Goal: Task Accomplishment & Management: Complete application form

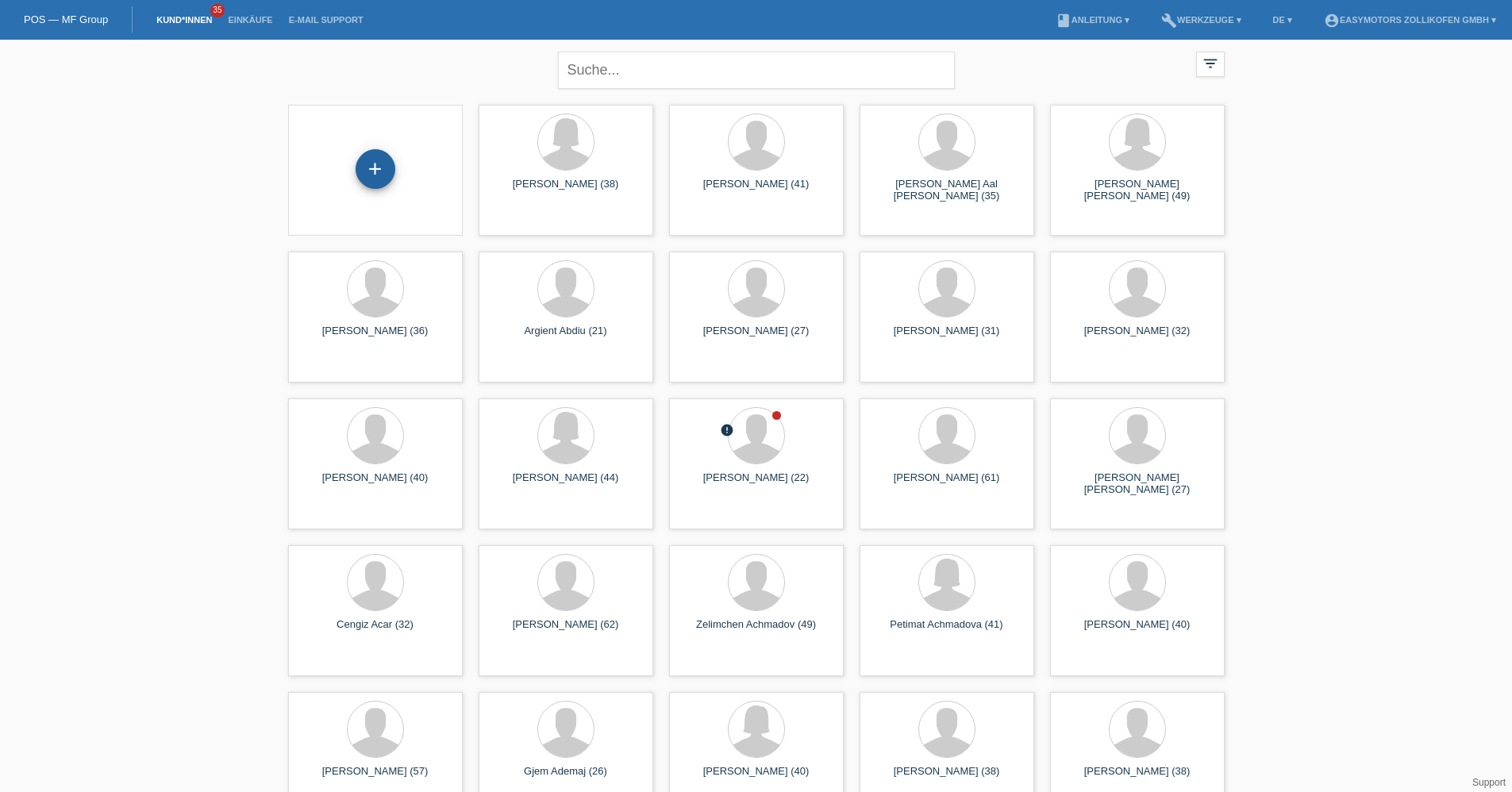
click at [383, 179] on div "+" at bounding box center [375, 169] width 38 height 27
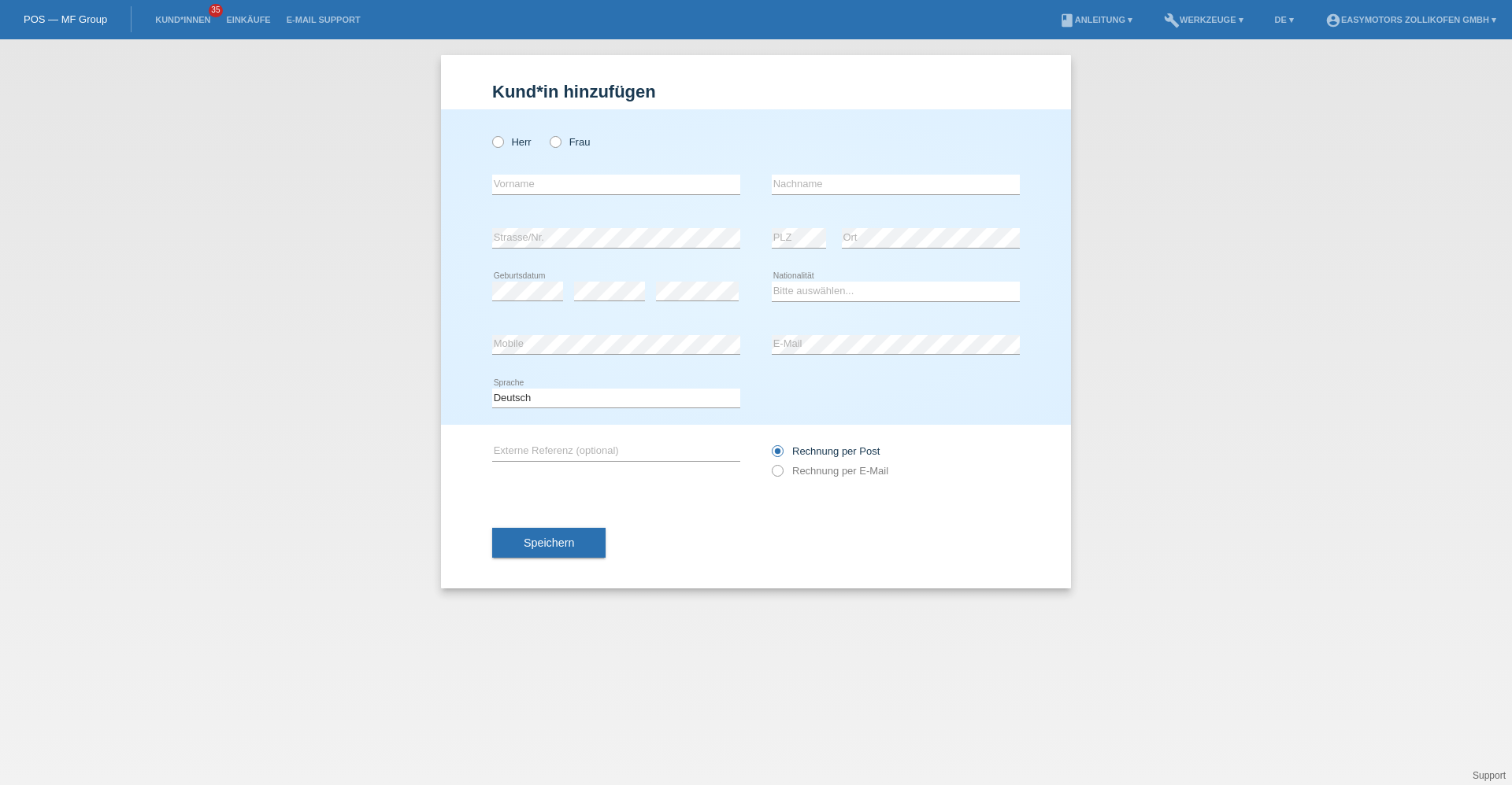
click at [65, 32] on nav "POS — MF Group Kund*innen 35 Einkäufe E-Mail Support menu account_circle Easymo…" at bounding box center [756, 19] width 1512 height 40
click at [69, 14] on link "POS — MF Group" at bounding box center [65, 19] width 83 height 12
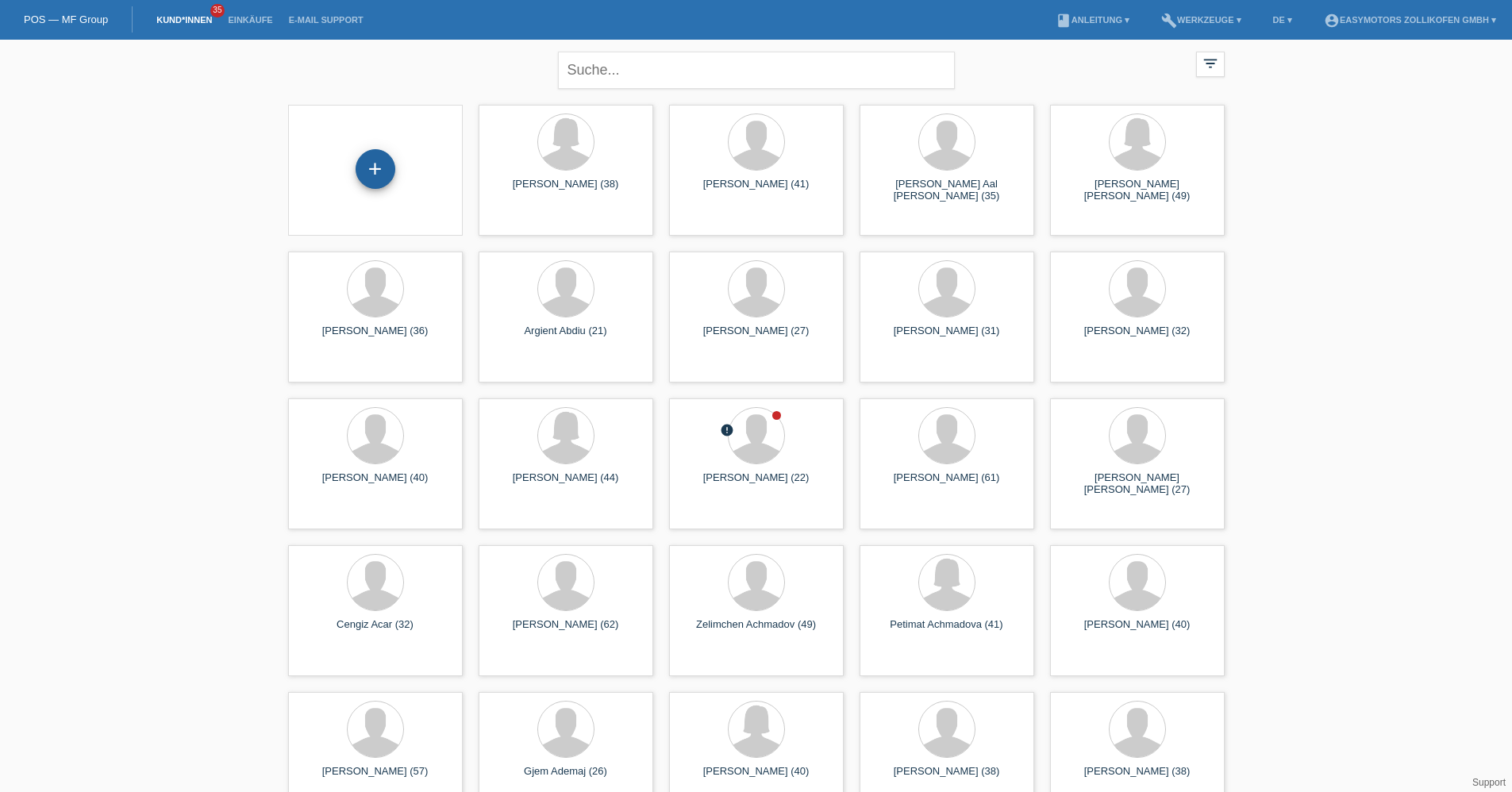
click at [361, 171] on div "+" at bounding box center [375, 169] width 38 height 27
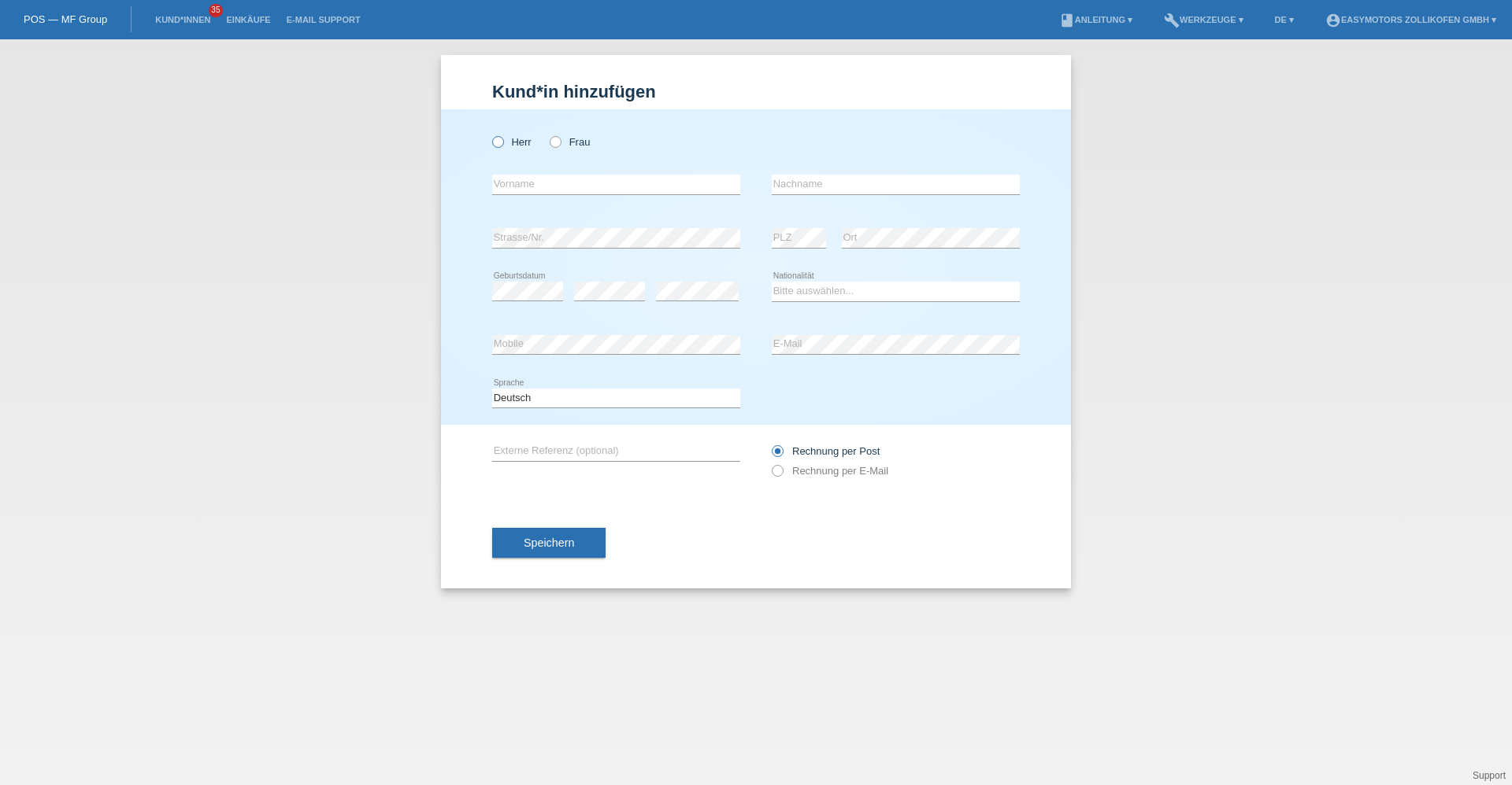
click at [515, 143] on label "Herr" at bounding box center [511, 142] width 40 height 12
click at [503, 143] on input "Herr" at bounding box center [497, 141] width 11 height 11
radio input "true"
click at [511, 180] on input "text" at bounding box center [616, 184] width 248 height 19
type input "Muhammed"
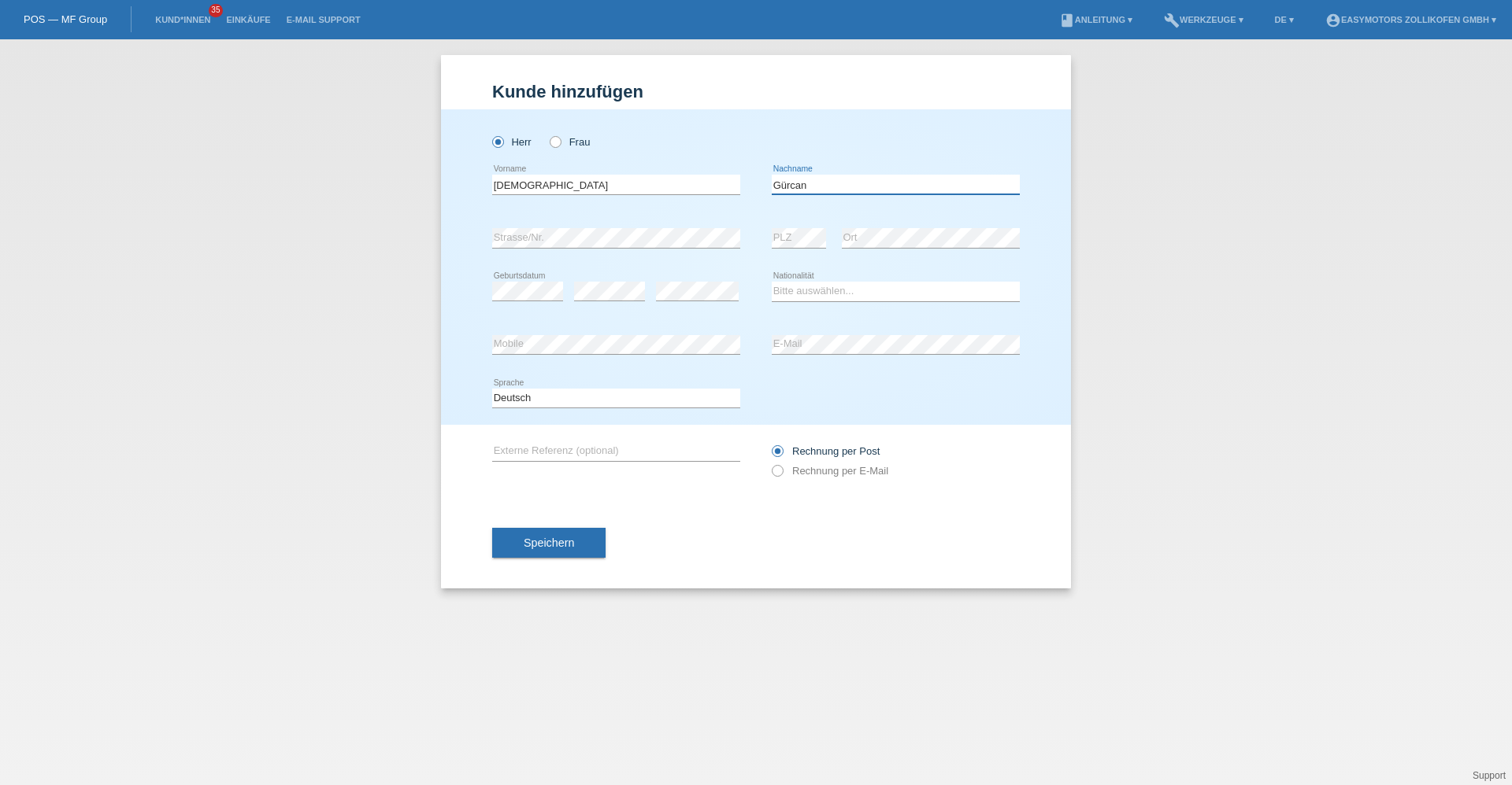
type input "Gürcan"
click at [617, 281] on div "error" at bounding box center [609, 291] width 70 height 53
click at [867, 295] on select "Bitte auswählen... Schweiz Deutschland Liechtenstein Österreich ------------ Af…" at bounding box center [895, 291] width 248 height 19
select select "CH"
click at [772, 282] on select "Bitte auswählen... Schweiz Deutschland Liechtenstein Österreich ------------ Af…" at bounding box center [895, 291] width 248 height 19
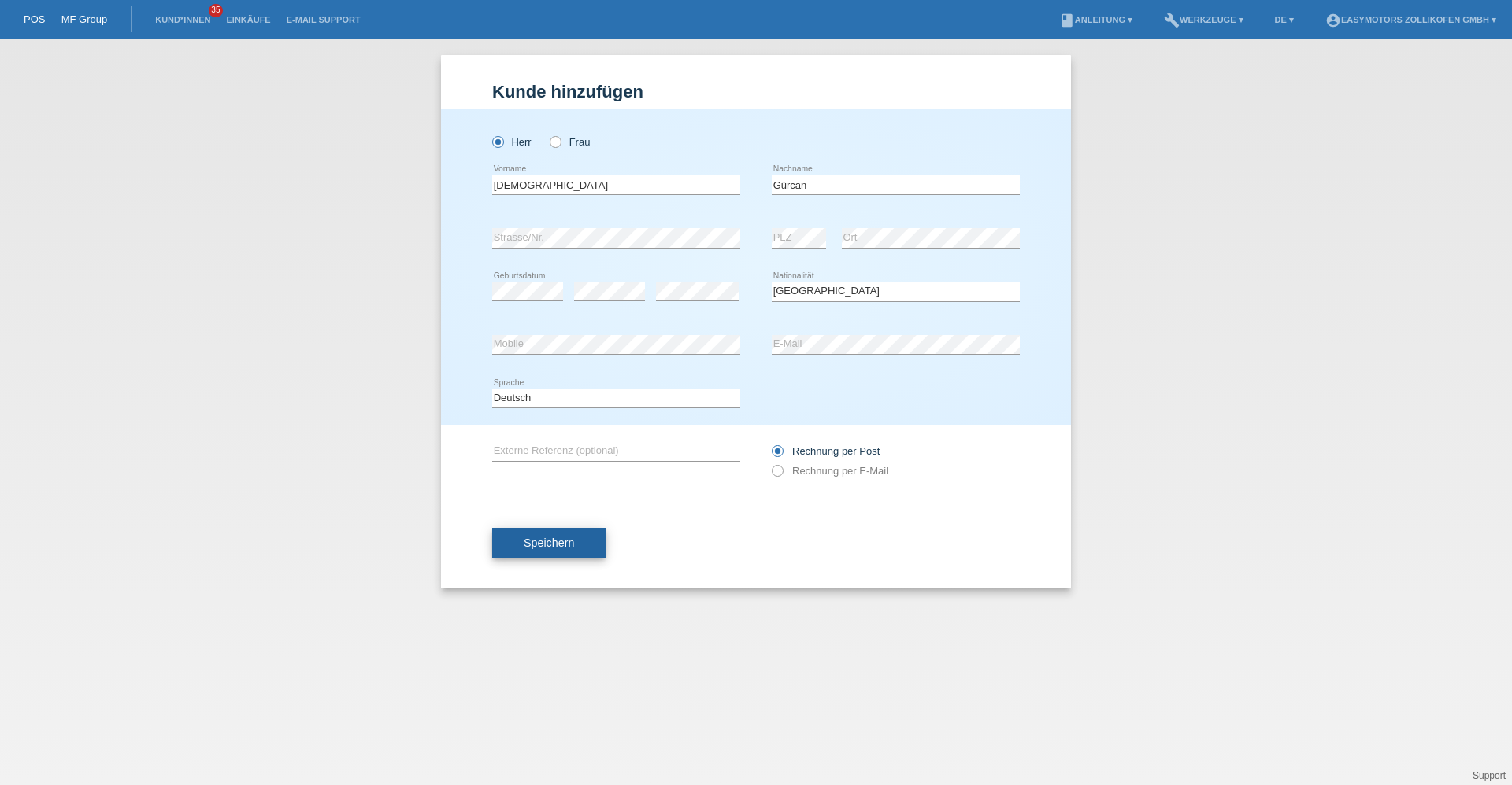
click at [574, 542] on button "Speichern" at bounding box center [549, 543] width 114 height 30
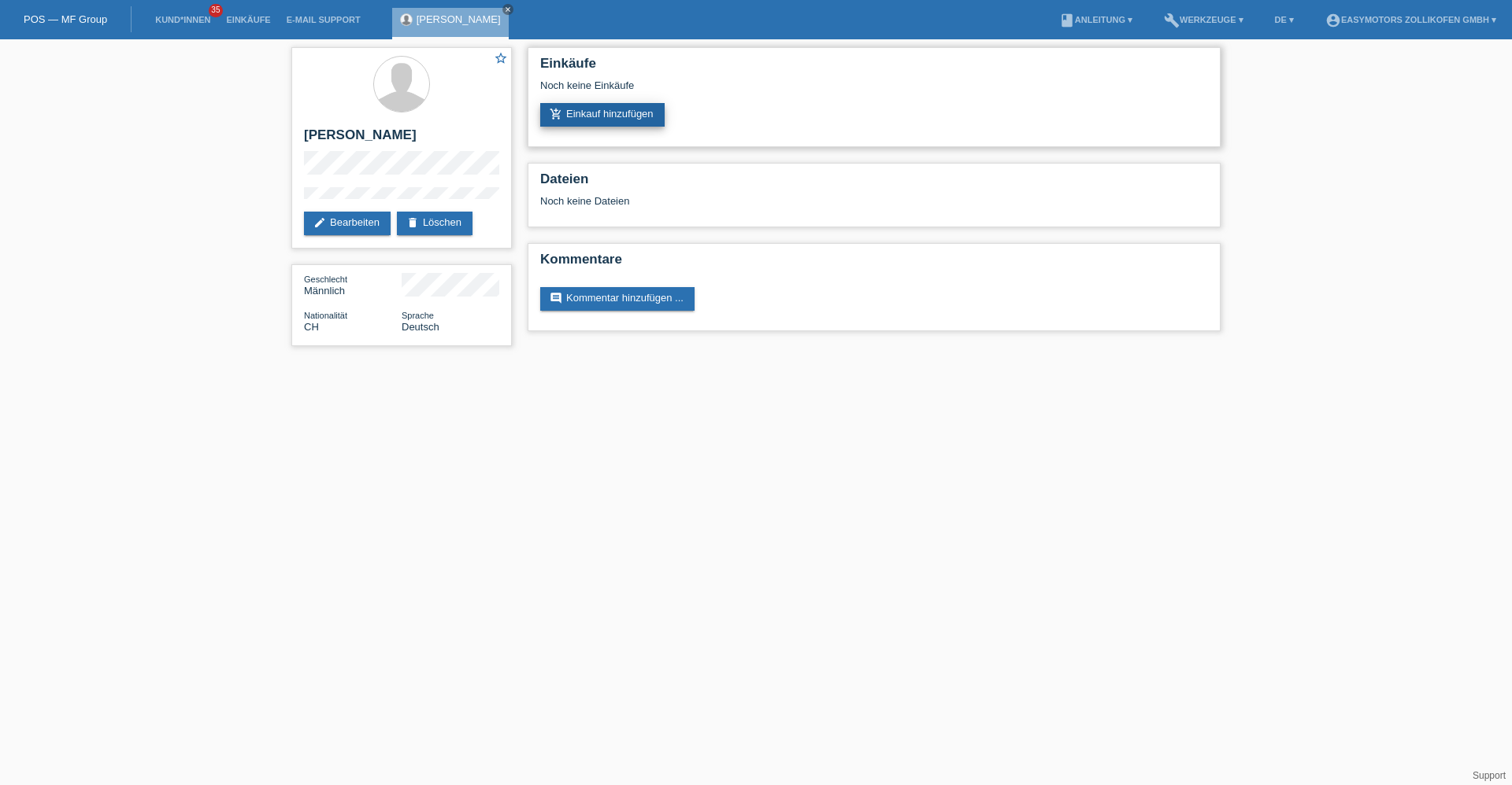
click at [629, 109] on link "add_shopping_cart Einkauf hinzufügen" at bounding box center [602, 115] width 124 height 23
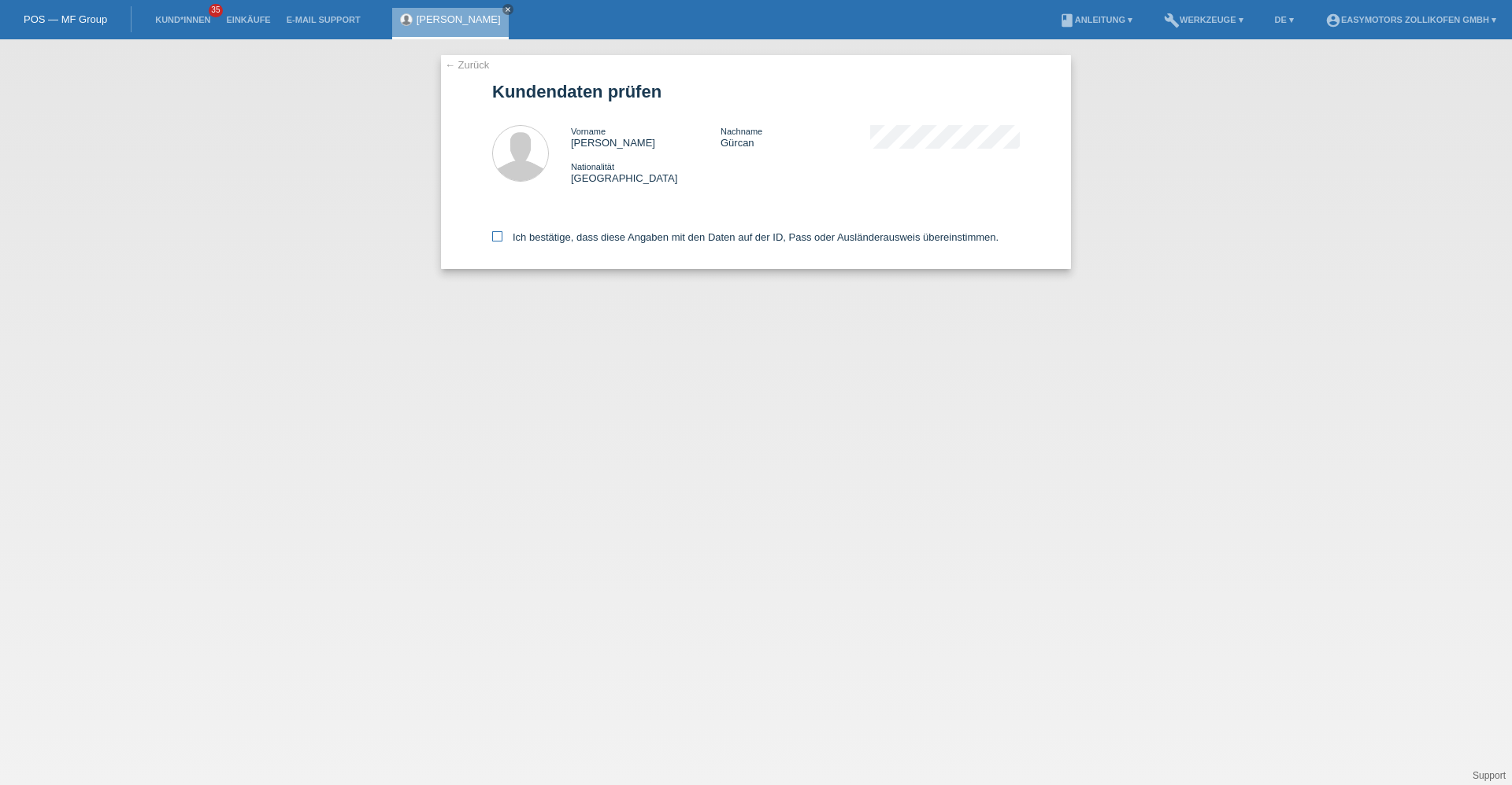
click at [595, 234] on label "Ich bestätige, dass diese Angaben mit den Daten auf der ID, Pass oder Ausländer…" at bounding box center [745, 237] width 507 height 12
click at [503, 234] on input "Ich bestätige, dass diese Angaben mit den Daten auf der ID, Pass oder Ausländer…" at bounding box center [497, 236] width 11 height 11
checkbox input "true"
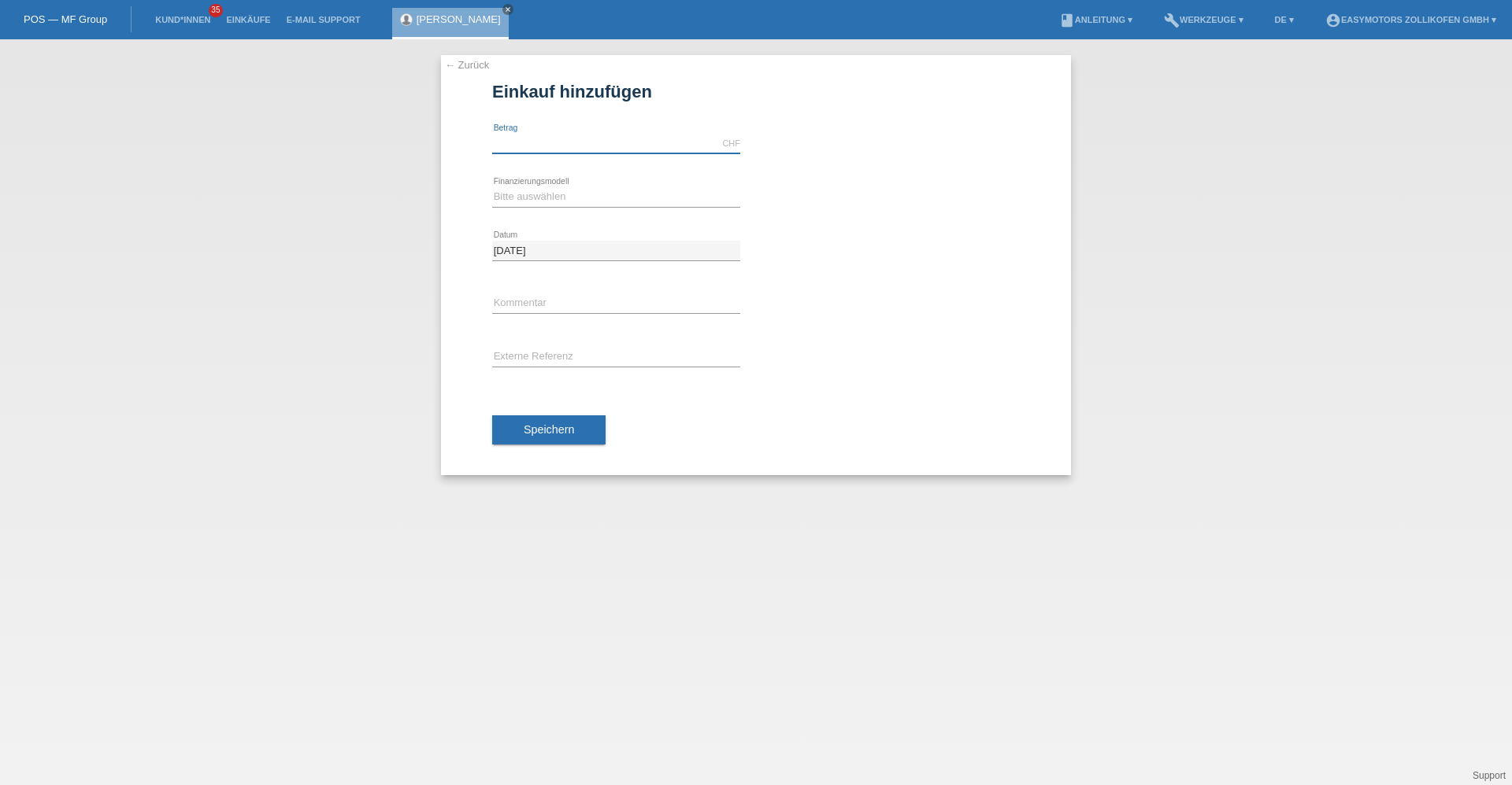
click at [589, 139] on input "text" at bounding box center [616, 144] width 248 height 19
type input "2990.00"
click at [596, 199] on select "Bitte auswählen Fixe Raten Kauf auf Rechnung mit Teilzahlungsoption" at bounding box center [616, 197] width 248 height 19
select select "67"
click at [492, 187] on select "Bitte auswählen Fixe Raten Kauf auf Rechnung mit Teilzahlungsoption" at bounding box center [616, 197] width 248 height 19
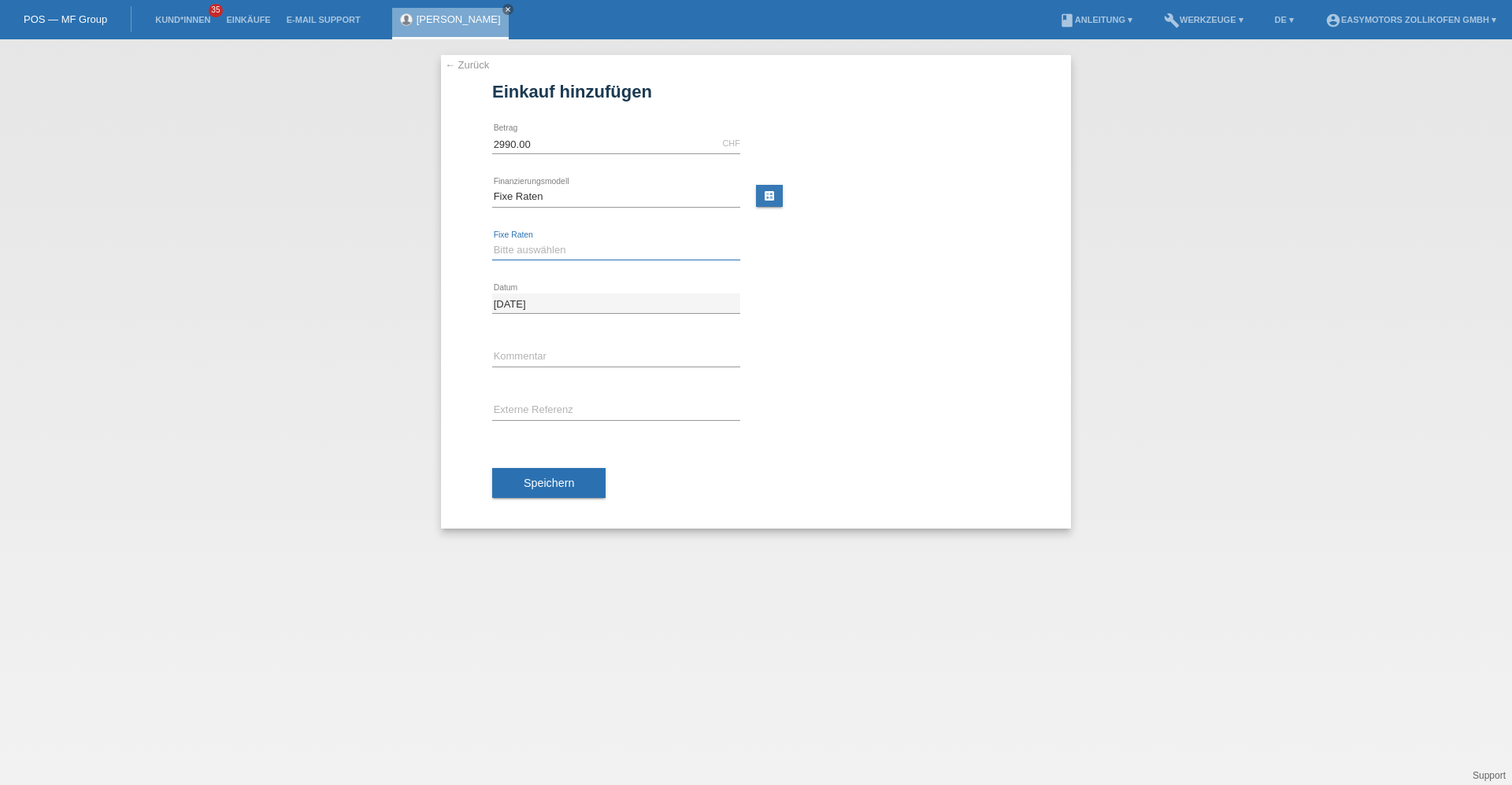
click at [591, 252] on select "Bitte auswählen 12 Raten 24 Raten 36 Raten 48 Raten" at bounding box center [616, 251] width 248 height 19
select select "134"
click at [492, 241] on select "Bitte auswählen 12 Raten 24 Raten 36 Raten 48 Raten" at bounding box center [616, 251] width 248 height 19
click at [556, 490] on button "Speichern" at bounding box center [549, 483] width 114 height 30
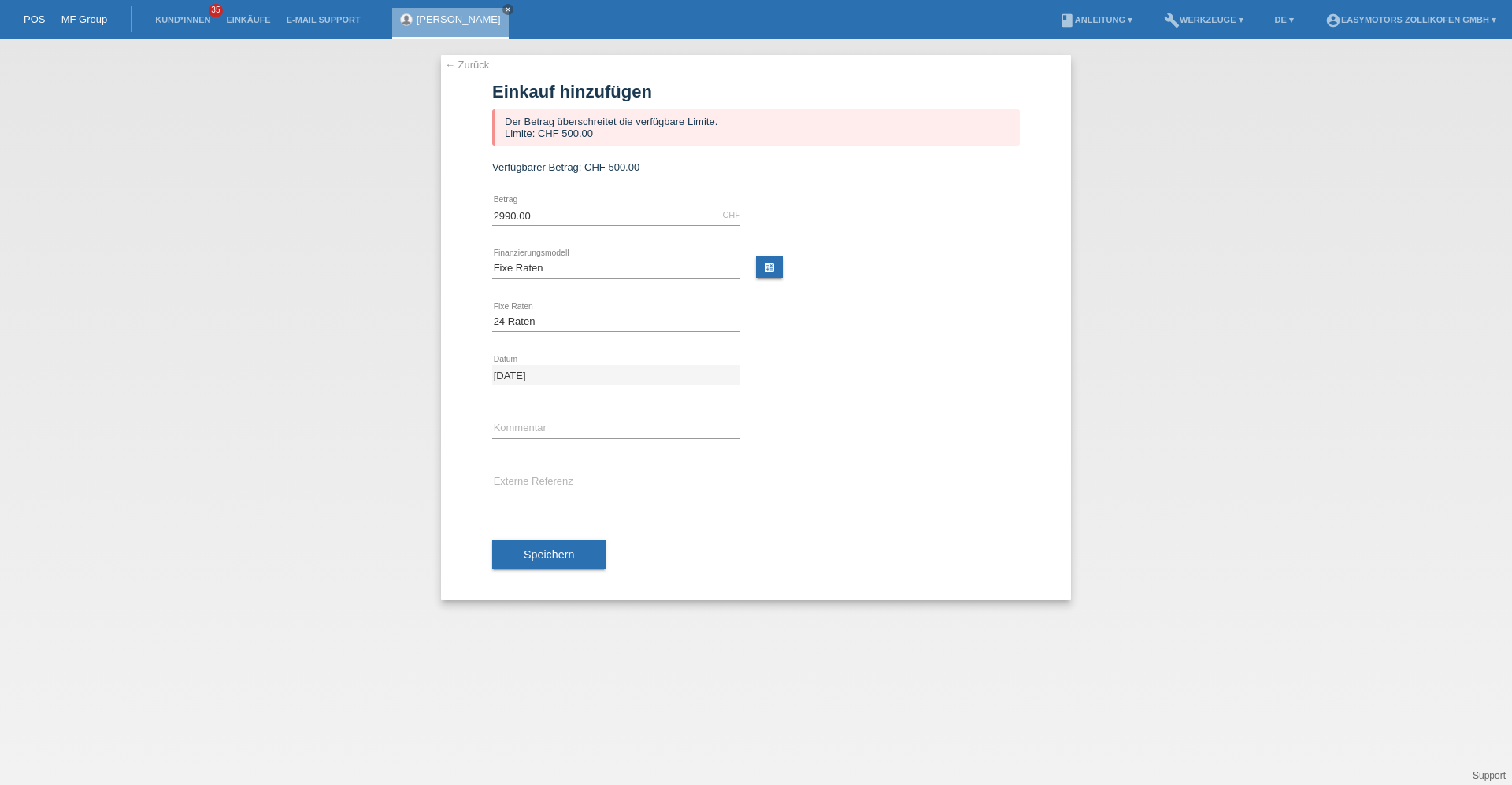
click at [473, 66] on link "← Zurück" at bounding box center [467, 65] width 44 height 12
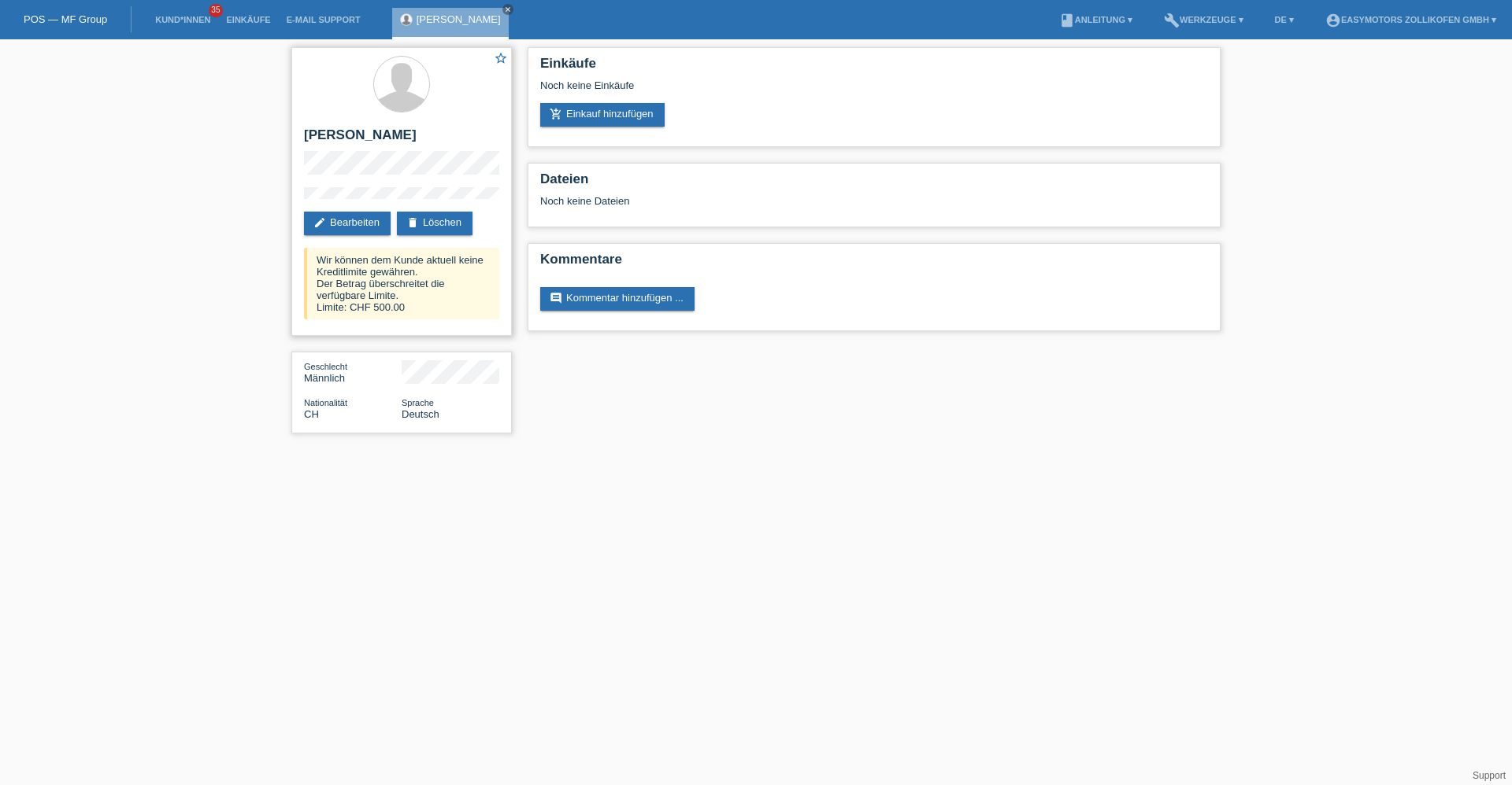
drag, startPoint x: 320, startPoint y: 311, endPoint x: 436, endPoint y: 314, distance: 116.0
click at [436, 314] on div "Wir können dem [PERSON_NAME] aktuell keine Kreditlimite gewähren. Der Betrag üb…" at bounding box center [401, 284] width 195 height 71
click at [541, 449] on html "POS — MF Group Kund*innen 35 Einkäufe E-Mail Support Muhammed Gürcan close" at bounding box center [756, 225] width 1512 height 449
click at [509, 15] on div "Muhammed Gürcan close" at bounding box center [450, 23] width 117 height 32
click at [512, 14] on link "close" at bounding box center [508, 9] width 11 height 11
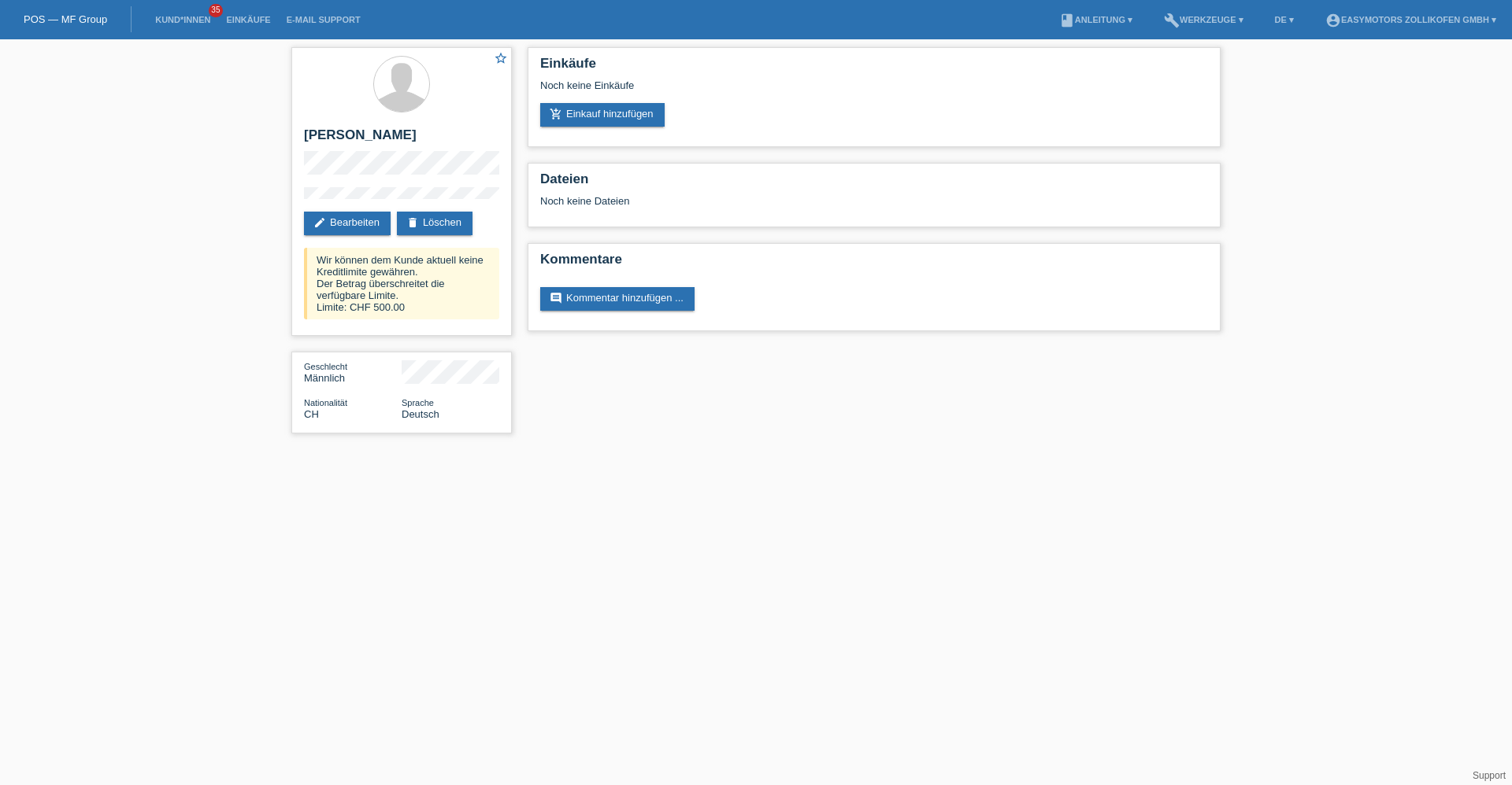
click at [73, 11] on div "POS — MF Group" at bounding box center [66, 19] width 131 height 26
click at [98, 19] on link "POS — MF Group" at bounding box center [65, 19] width 83 height 12
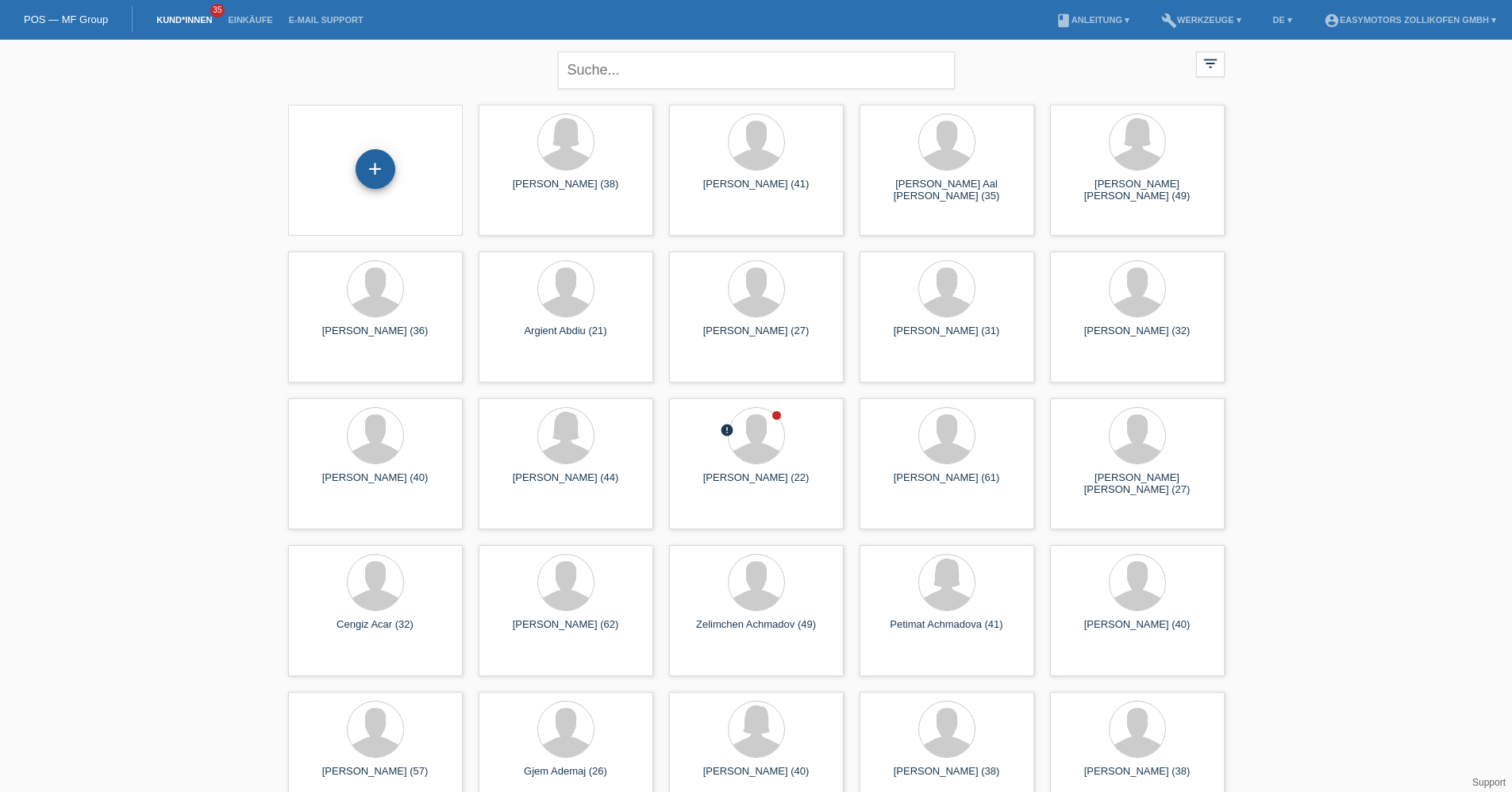
click at [385, 168] on div "+" at bounding box center [375, 169] width 38 height 27
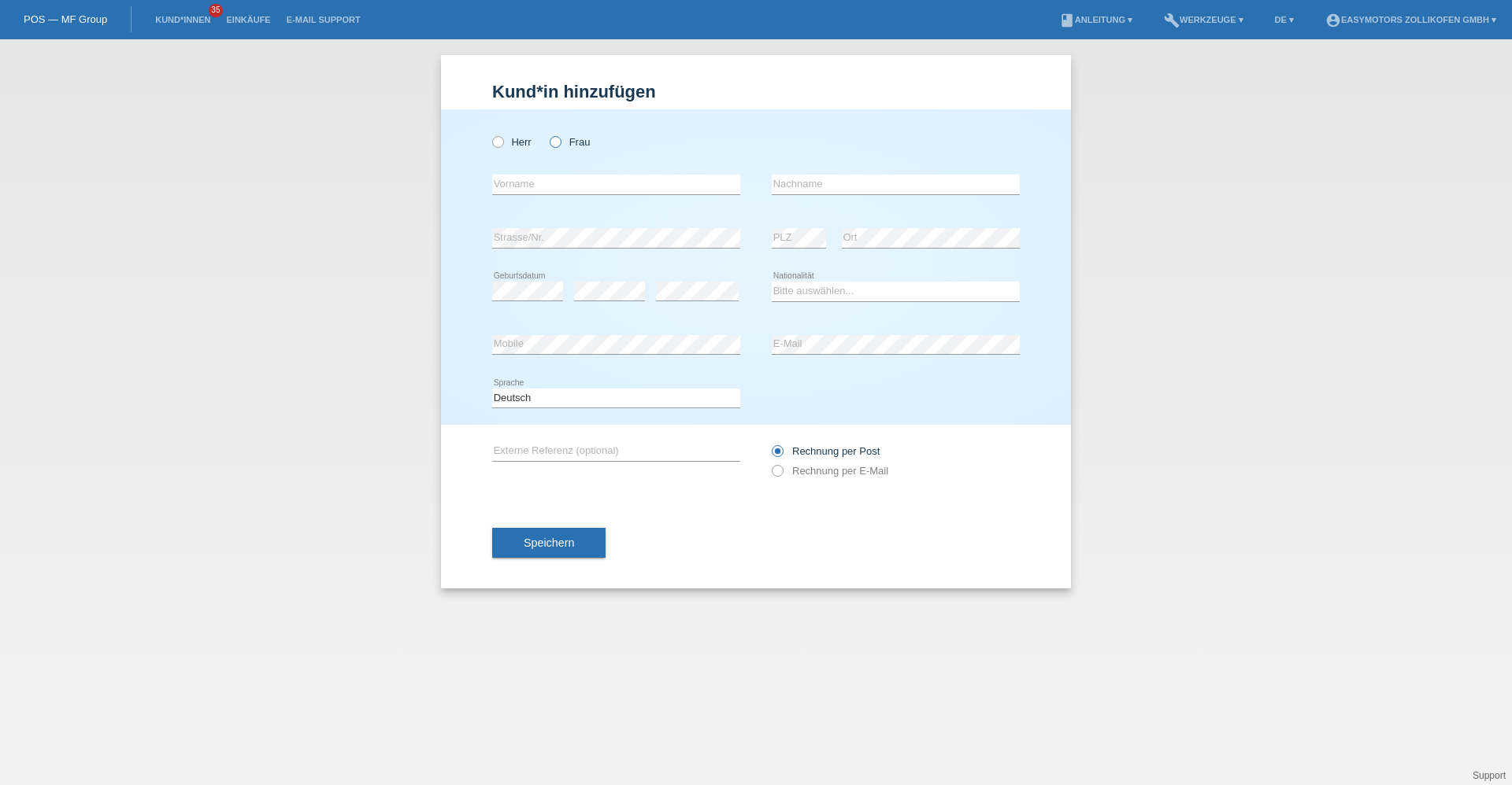
click at [590, 148] on label "Frau" at bounding box center [570, 142] width 41 height 12
click at [560, 147] on input "Frau" at bounding box center [555, 141] width 11 height 11
radio input "true"
click at [571, 187] on input "text" at bounding box center [616, 184] width 248 height 19
type input "Medine"
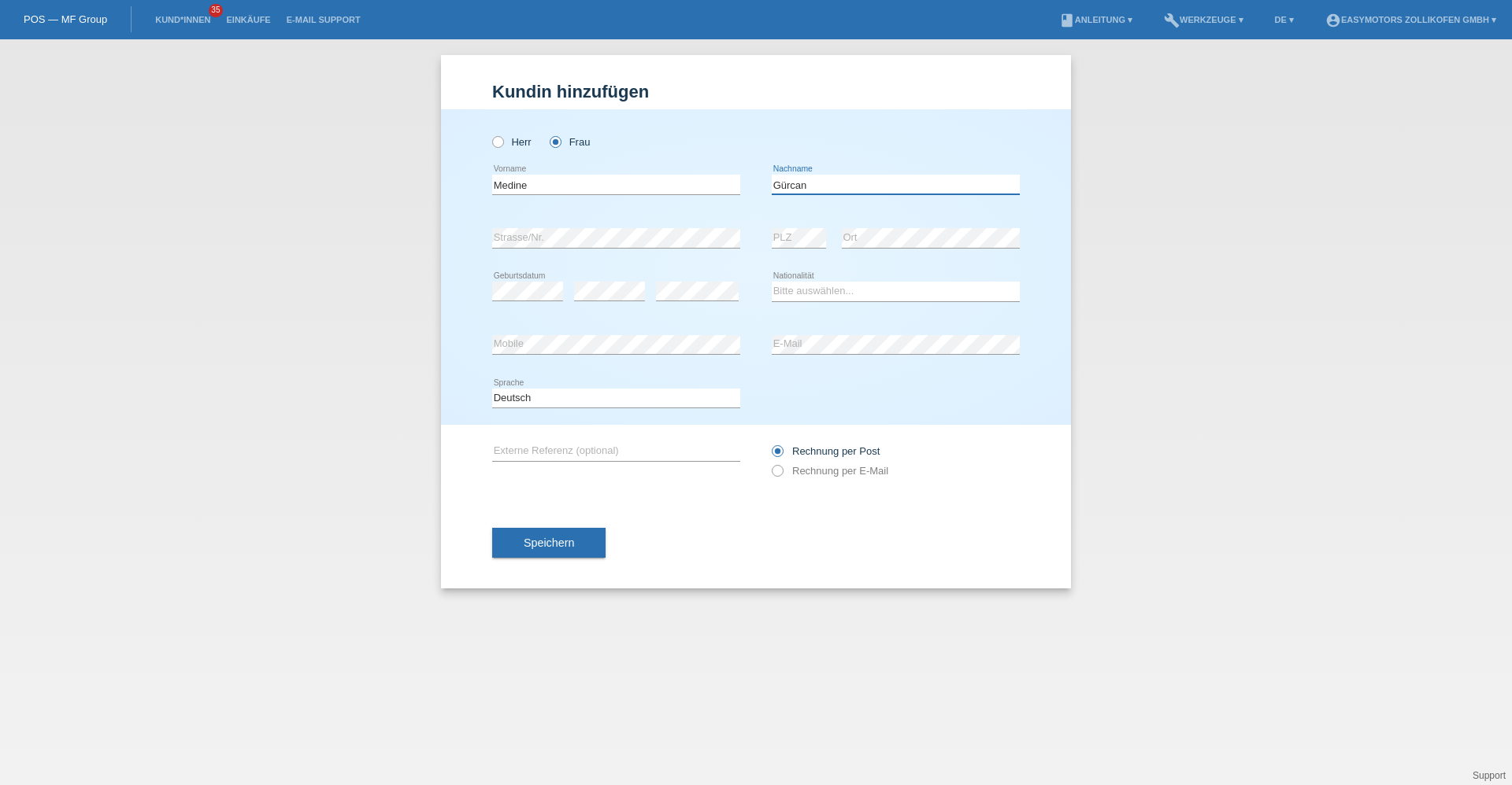
type input "Gürcan"
click at [789, 288] on select "Bitte auswählen... Schweiz Deutschland Liechtenstein Österreich ------------ Af…" at bounding box center [895, 291] width 248 height 19
select select "DE"
click at [772, 282] on select "Bitte auswählen... Schweiz Deutschland Liechtenstein Österreich ------------ Af…" at bounding box center [895, 291] width 248 height 19
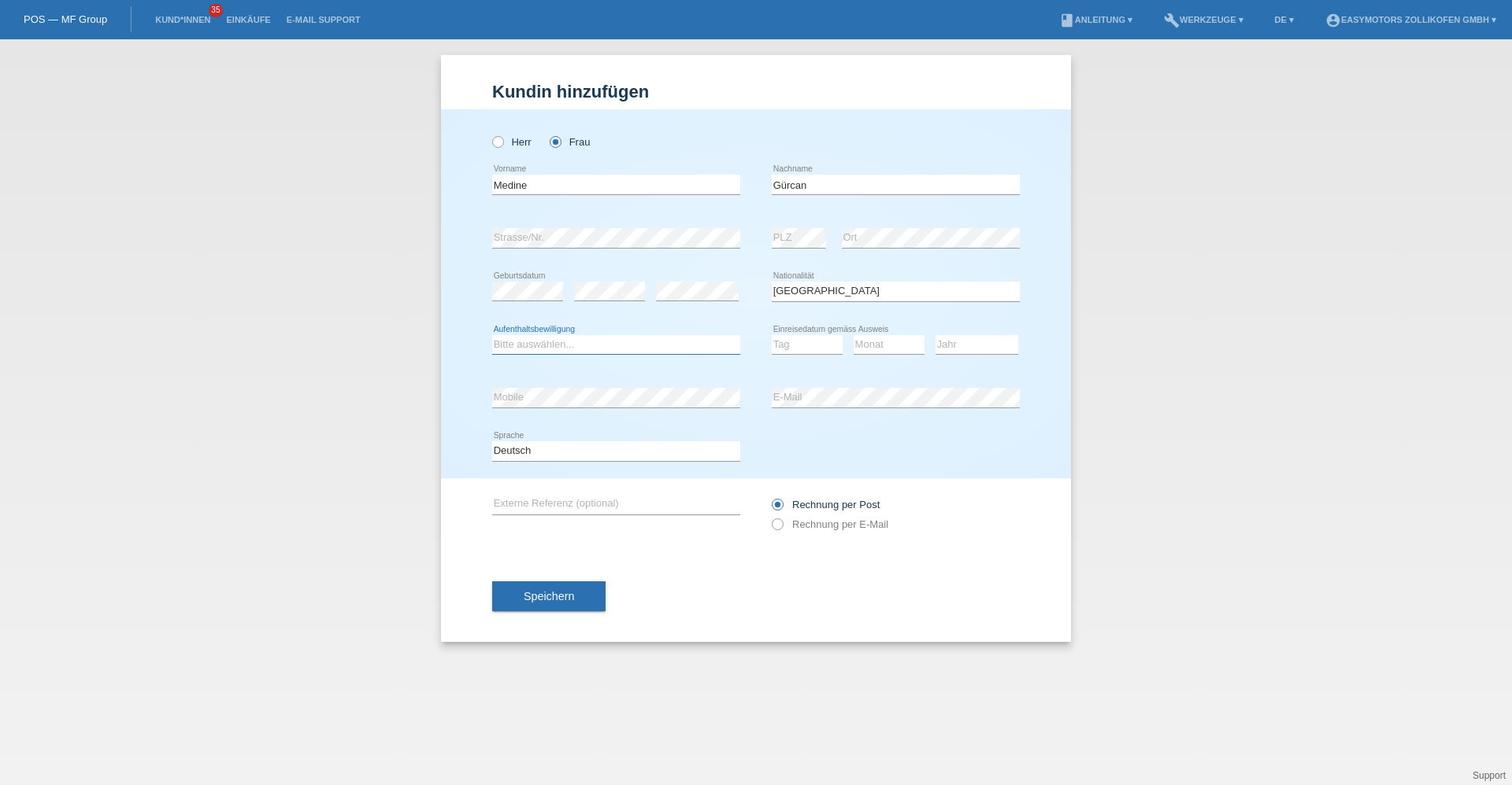
click at [667, 352] on select "Bitte auswählen... C B B - Flüchtlingsstatus Andere" at bounding box center [616, 345] width 248 height 19
select select "C"
click at [492, 336] on select "Bitte auswählen... C B B - Flüchtlingsstatus Andere" at bounding box center [616, 345] width 248 height 19
click at [824, 343] on select "Tag 01 02 03 04 05 06 07 08 09 10 11" at bounding box center [807, 345] width 70 height 19
select select "01"
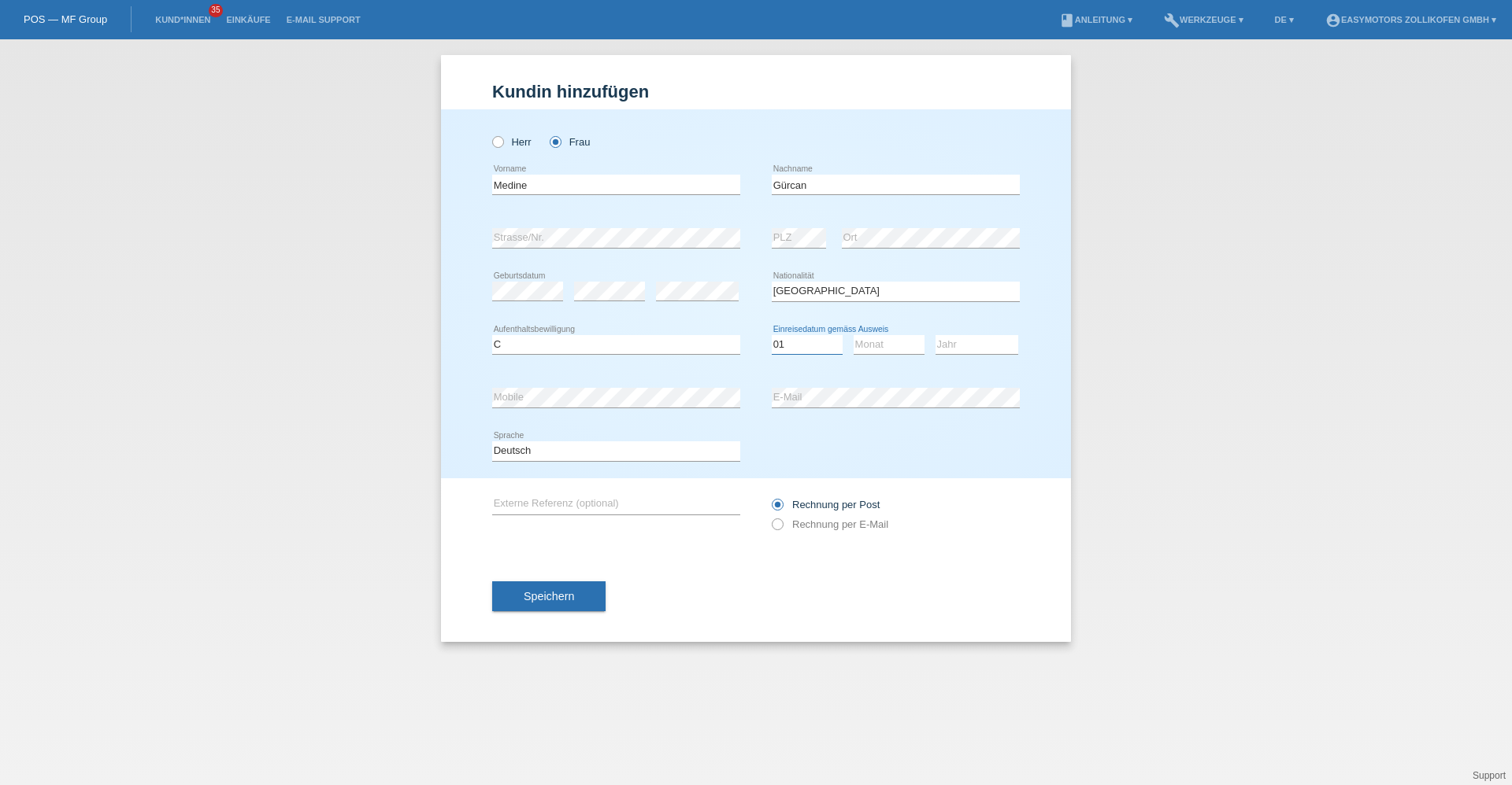
click at [772, 336] on select "Tag 01 02 03 04 05 06 07 08 09 10 11" at bounding box center [807, 345] width 70 height 19
click at [866, 357] on div "Monat 01 02 03 04 05 06 07 08 09 10 11 12 error" at bounding box center [889, 344] width 70 height 53
click at [878, 340] on select "Monat 01 02 03 04 05 06 07 08 09 10 11" at bounding box center [889, 345] width 70 height 19
select select "07"
click at [854, 336] on select "Monat 01 02 03 04 05 06 07 08 09 10 11" at bounding box center [889, 345] width 70 height 19
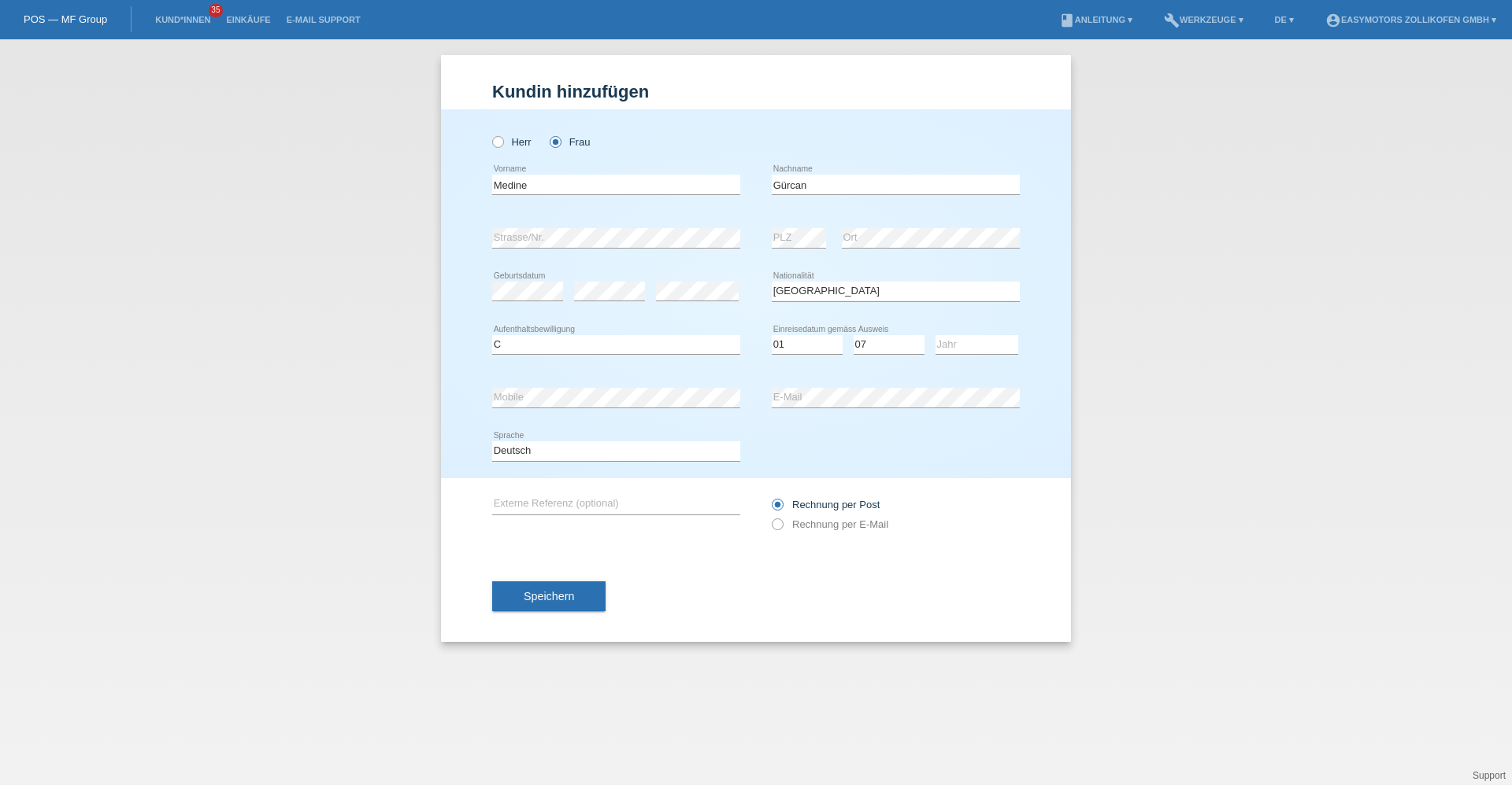
click at [977, 330] on div "Jahr 2025 2024 2023 2022 2021 2020 2019 2018 2017" at bounding box center [976, 344] width 83 height 53
click at [977, 344] on select "Jahr 2025 2024 2023 2022 2021 2020 2019 2018 2017 2016 2015 2014 2013 2012 2011…" at bounding box center [976, 345] width 83 height 19
select select "2007"
click at [935, 336] on select "Jahr 2025 2024 2023 2022 2021 2020 2019 2018 2017 2016 2015 2014 2013 2012 2011…" at bounding box center [976, 345] width 83 height 19
click at [409, 403] on div "Kund*in hinzufügen Kunde hinzufügen Kundin hinzufügen Herr Frau Medine error Vo…" at bounding box center [756, 413] width 1512 height 746
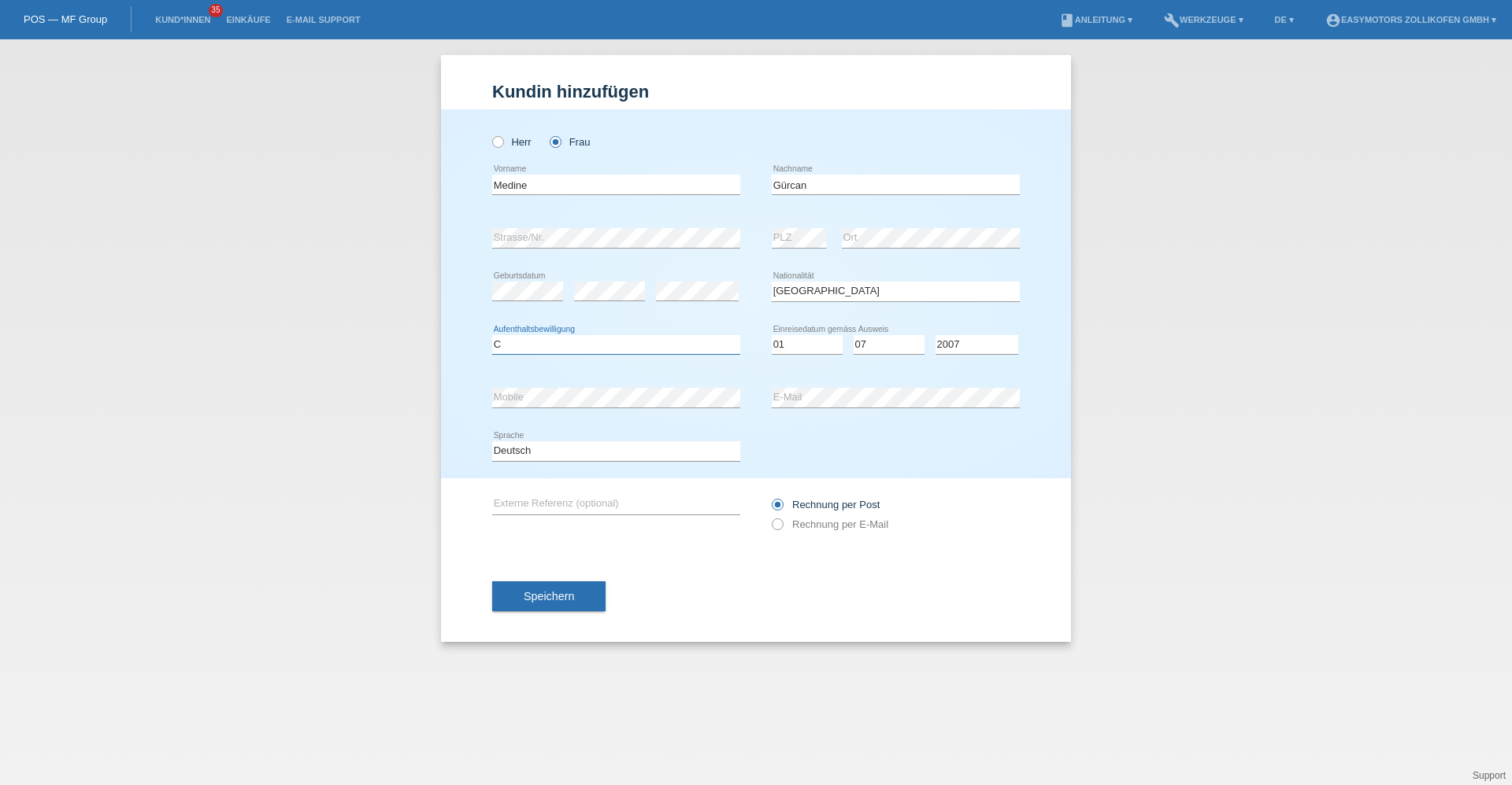
click at [625, 340] on select "Bitte auswählen... C B B - Flüchtlingsstatus Andere" at bounding box center [616, 345] width 248 height 19
click at [492, 336] on select "Bitte auswählen... C B B - Flüchtlingsstatus Andere" at bounding box center [616, 345] width 248 height 19
click at [587, 595] on button "Speichern" at bounding box center [549, 596] width 114 height 30
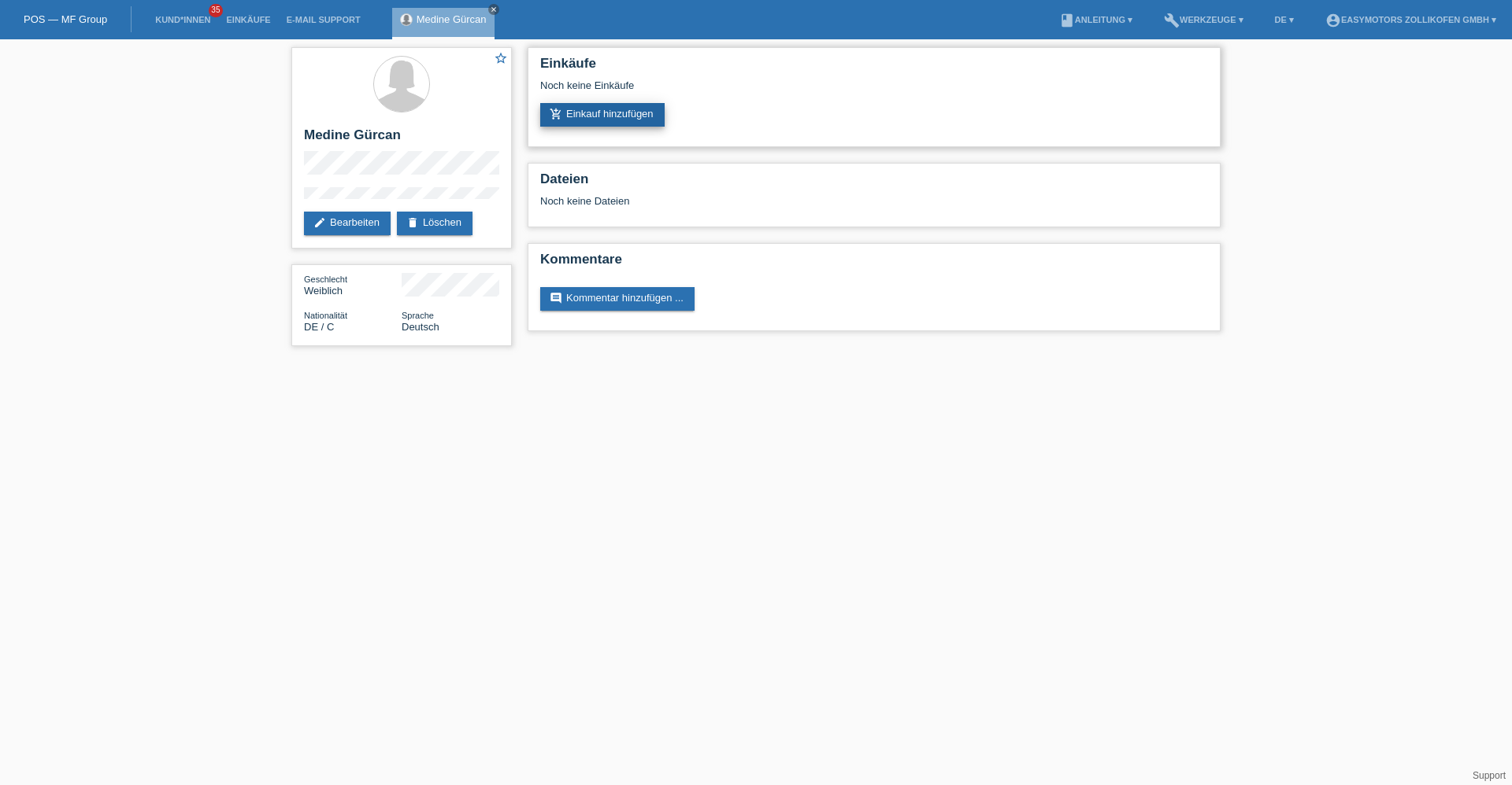
click at [595, 119] on link "add_shopping_cart Einkauf hinzufügen" at bounding box center [602, 115] width 124 height 23
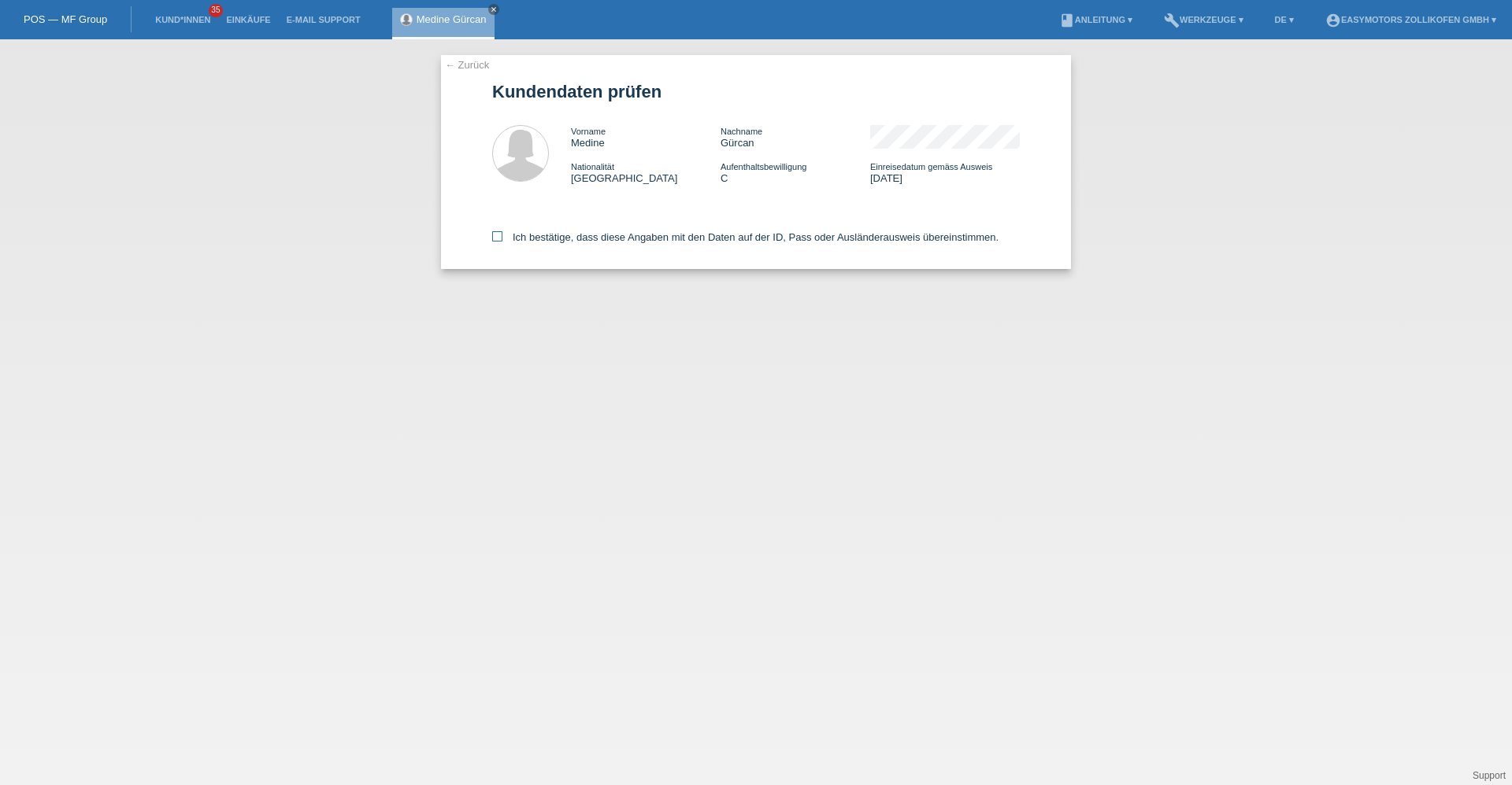
click at [613, 234] on label "Ich bestätige, dass diese Angaben mit den Daten auf der ID, Pass oder Ausländer…" at bounding box center [745, 237] width 507 height 12
click at [503, 234] on input "Ich bestätige, dass diese Angaben mit den Daten auf der ID, Pass oder Ausländer…" at bounding box center [497, 236] width 11 height 11
checkbox input "true"
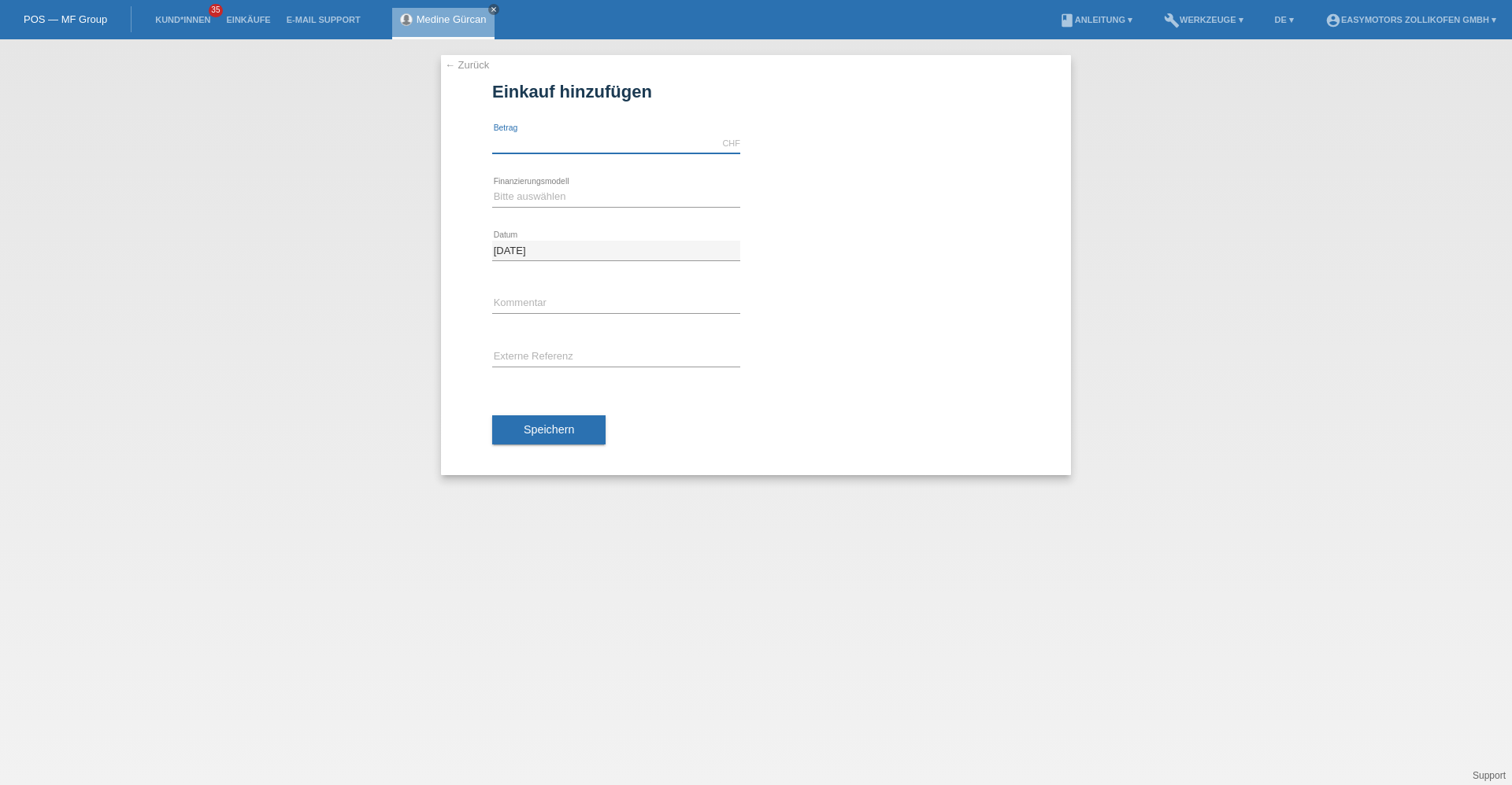
click at [660, 148] on input "text" at bounding box center [616, 144] width 248 height 19
type input "2990.00"
click at [689, 199] on select "Bitte auswählen Fixe Raten Kauf auf Rechnung mit Teilzahlungsoption" at bounding box center [616, 197] width 248 height 19
select select "67"
click at [492, 187] on select "Bitte auswählen Fixe Raten Kauf auf Rechnung mit Teilzahlungsoption" at bounding box center [616, 197] width 248 height 19
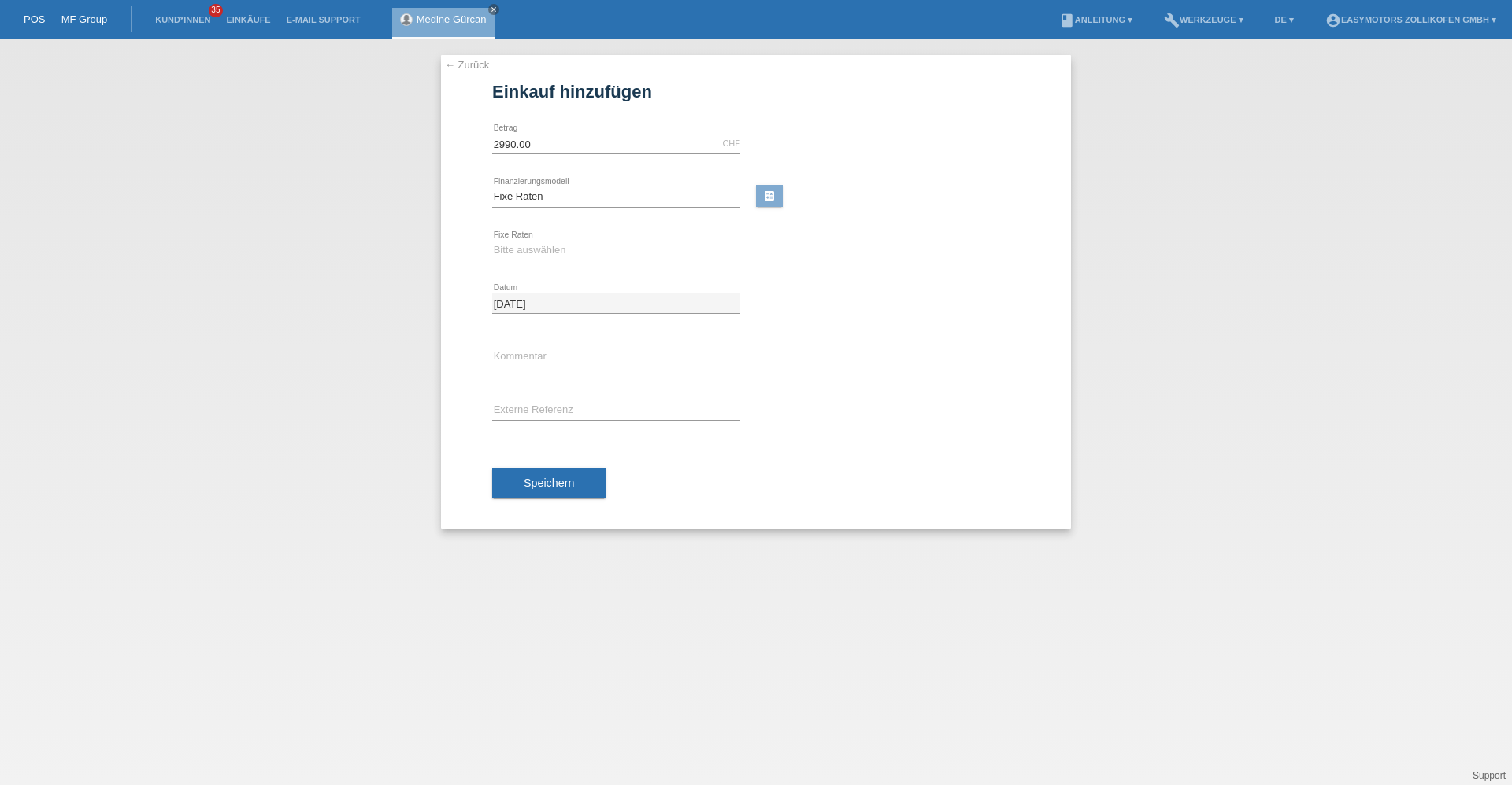
click at [682, 239] on div "Bitte auswählen 12 Raten 24 Raten 36 Raten 48 Raten error Fixe Raten" at bounding box center [616, 251] width 248 height 53
drag, startPoint x: 682, startPoint y: 244, endPoint x: 681, endPoint y: 261, distance: 17.0
click at [682, 244] on select "Bitte auswählen 12 Raten 24 Raten 36 Raten 48 Raten" at bounding box center [616, 251] width 248 height 19
select select "134"
click at [492, 241] on select "Bitte auswählen 12 Raten 24 Raten 36 Raten 48 Raten" at bounding box center [616, 251] width 248 height 19
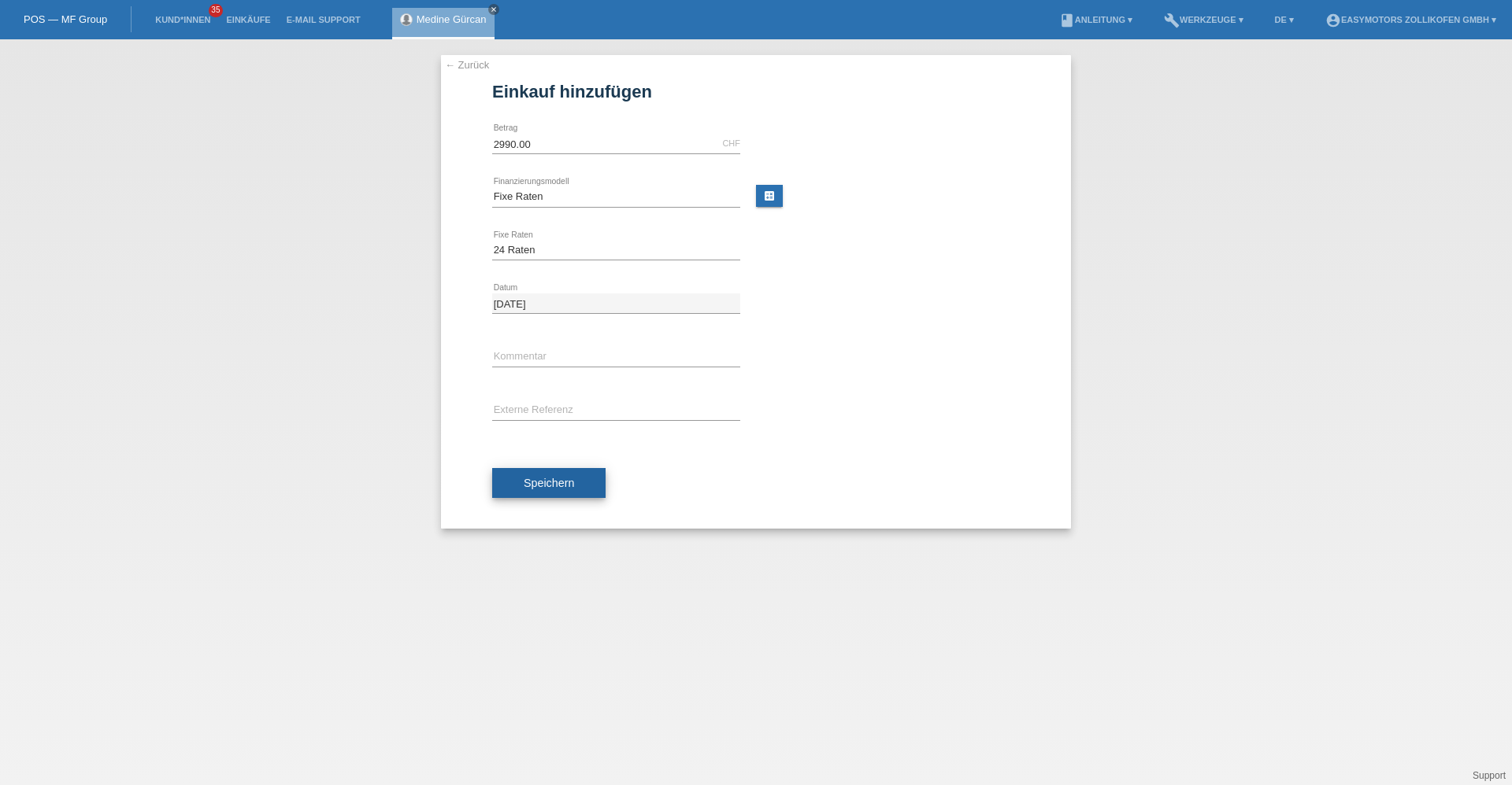
drag, startPoint x: 563, startPoint y: 484, endPoint x: 679, endPoint y: 478, distance: 116.2
click at [564, 484] on span "Speichern" at bounding box center [549, 482] width 50 height 13
